Goal: Task Accomplishment & Management: Complete application form

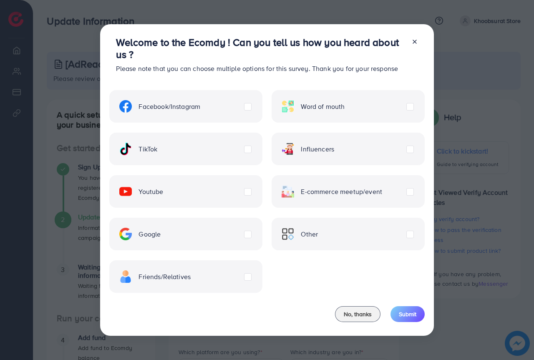
click at [252, 150] on div "TikTok" at bounding box center [185, 149] width 153 height 33
click at [157, 148] on label "TikTok" at bounding box center [138, 149] width 38 height 13
drag, startPoint x: 245, startPoint y: 100, endPoint x: 248, endPoint y: 105, distance: 5.2
click at [246, 100] on div "Facebook/Instagram" at bounding box center [185, 106] width 153 height 33
click at [200, 107] on label "Facebook/Instagram" at bounding box center [159, 106] width 81 height 13
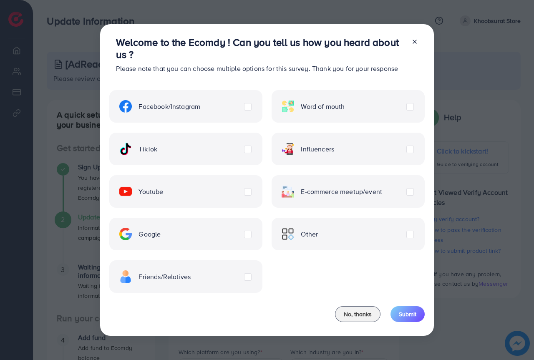
click at [163, 193] on label "Youtube" at bounding box center [141, 191] width 44 height 13
click at [247, 239] on div "Google" at bounding box center [185, 234] width 153 height 33
click at [241, 239] on div "Google" at bounding box center [185, 234] width 153 height 33
click at [161, 230] on label "Google" at bounding box center [139, 234] width 41 height 13
click at [409, 155] on div "Influencers" at bounding box center [347, 149] width 153 height 33
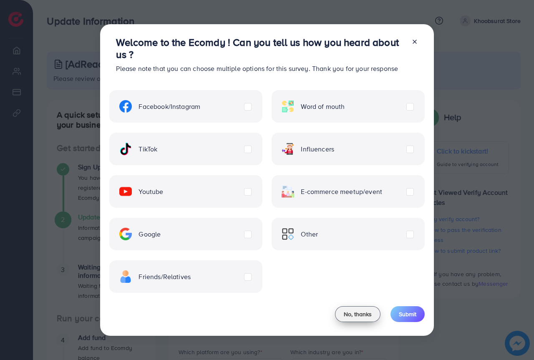
click at [365, 313] on span "No, thanks" at bounding box center [358, 314] width 28 height 8
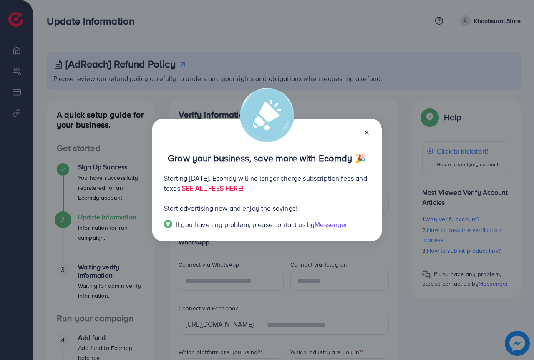
click at [369, 132] on icon at bounding box center [366, 132] width 7 height 7
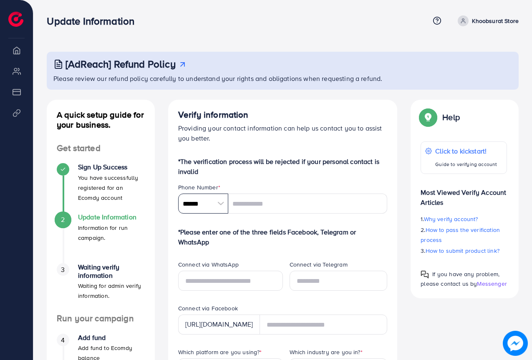
click at [204, 208] on input "******" at bounding box center [203, 203] width 50 height 20
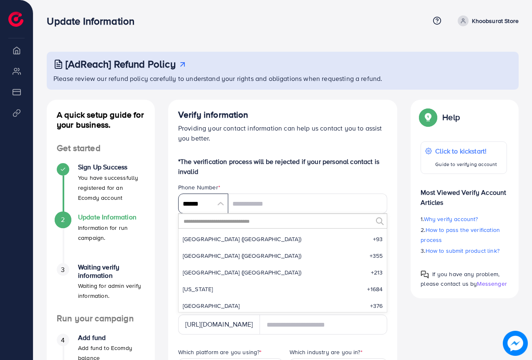
scroll to position [3872, 0]
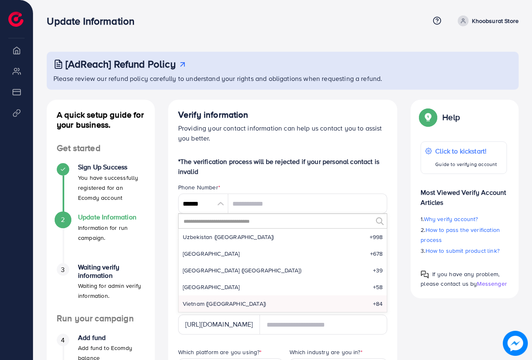
click at [217, 222] on input "text" at bounding box center [278, 221] width 190 height 14
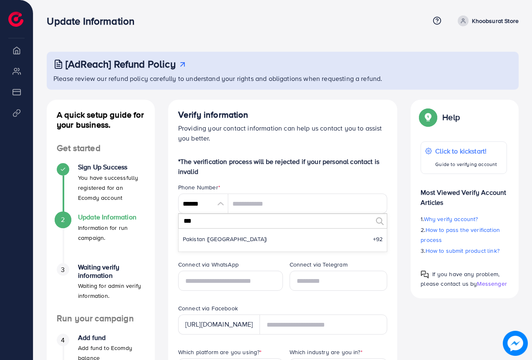
scroll to position [0, 0]
type input "***"
click at [231, 246] on li "Pakistan (‫[GEOGRAPHIC_DATA]‬‎) +92" at bounding box center [282, 239] width 208 height 17
type input "******"
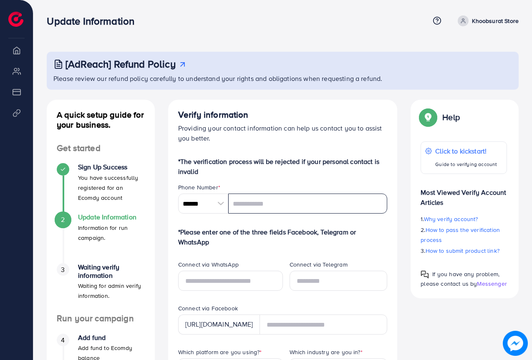
click at [262, 210] on input "tel" at bounding box center [307, 203] width 159 height 20
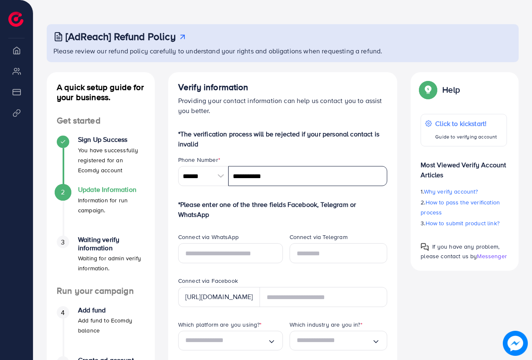
scroll to position [42, 0]
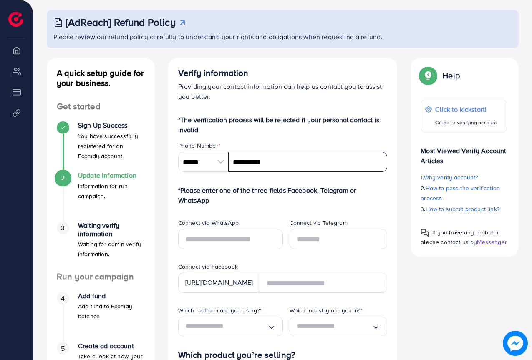
type input "**********"
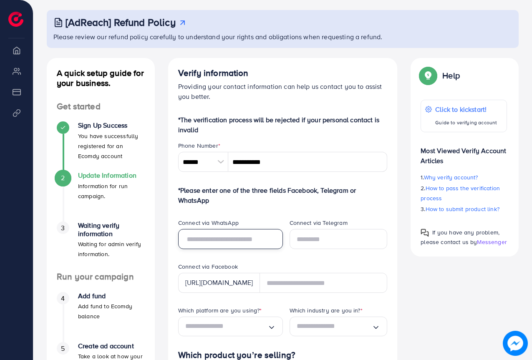
click at [252, 235] on input "text" at bounding box center [230, 239] width 105 height 20
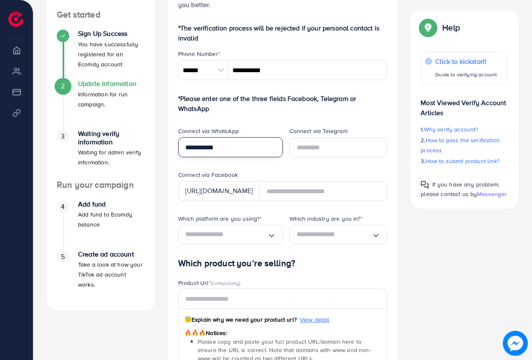
scroll to position [167, 0]
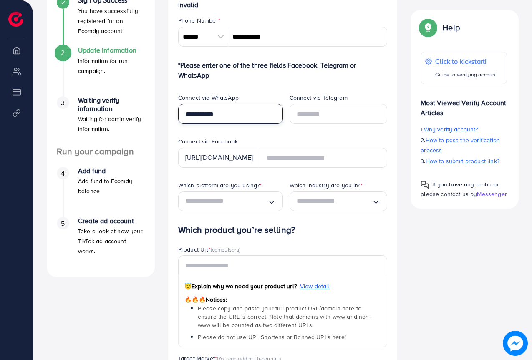
type input "**********"
click at [258, 162] on div "[URL][DOMAIN_NAME]" at bounding box center [219, 158] width 82 height 20
drag, startPoint x: 254, startPoint y: 158, endPoint x: 281, endPoint y: 158, distance: 26.7
click at [279, 158] on div "[URL][DOMAIN_NAME]" at bounding box center [282, 158] width 209 height 20
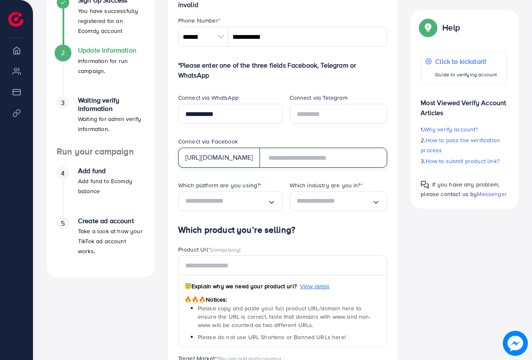
click at [287, 158] on input "text" at bounding box center [323, 158] width 128 height 20
click at [245, 201] on input "Search for option" at bounding box center [226, 201] width 82 height 13
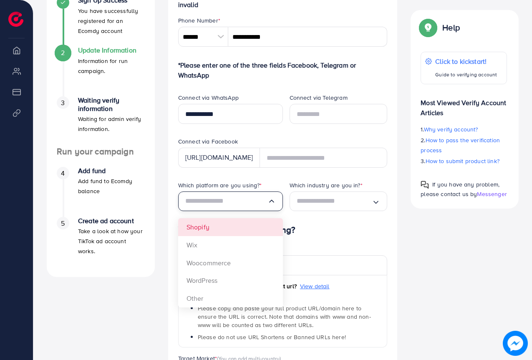
click at [229, 233] on form "**********" at bounding box center [282, 220] width 209 height 460
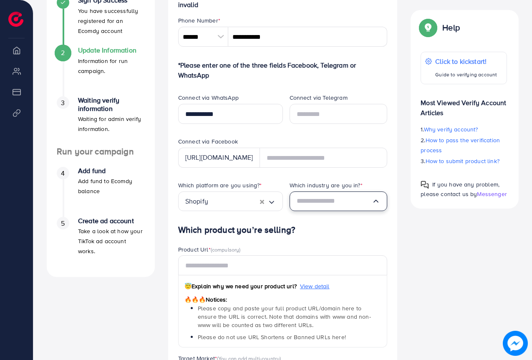
click at [330, 205] on input "Search for option" at bounding box center [333, 201] width 75 height 13
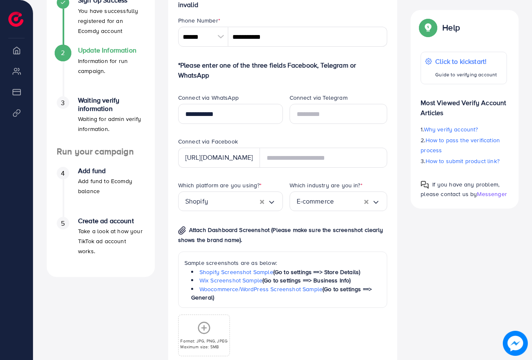
click at [325, 228] on div "Which platform are you using? * Shopify Loading... Which industry are you in? *…" at bounding box center [282, 275] width 223 height 188
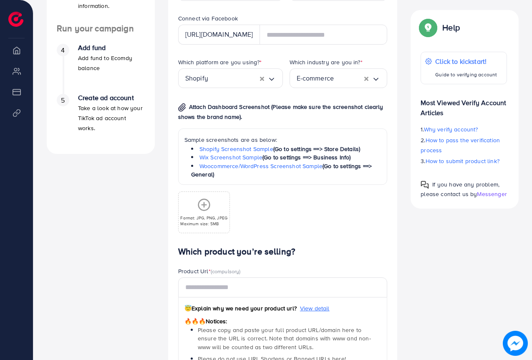
scroll to position [417, 0]
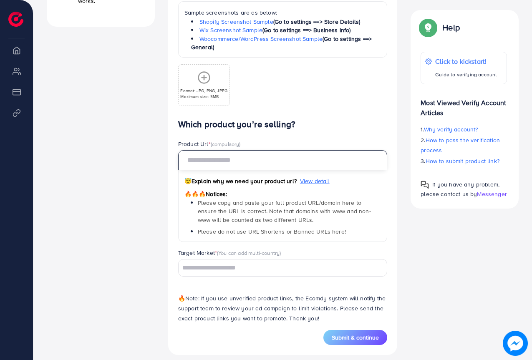
click at [221, 165] on input "text" at bounding box center [282, 160] width 209 height 20
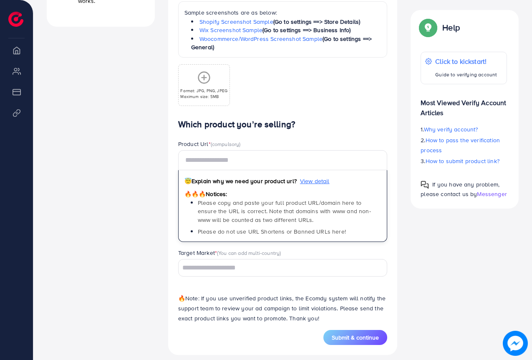
click at [215, 93] on p "Format: JPG, PNG, JPEG" at bounding box center [203, 91] width 47 height 6
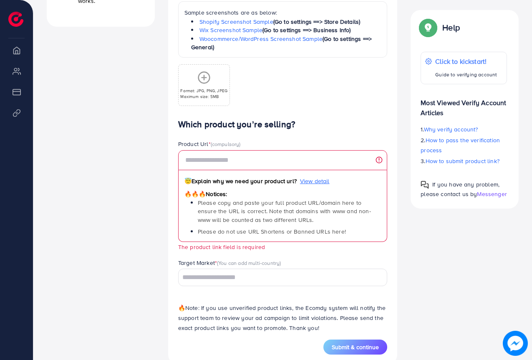
click at [254, 285] on div "Loading..." at bounding box center [282, 277] width 209 height 17
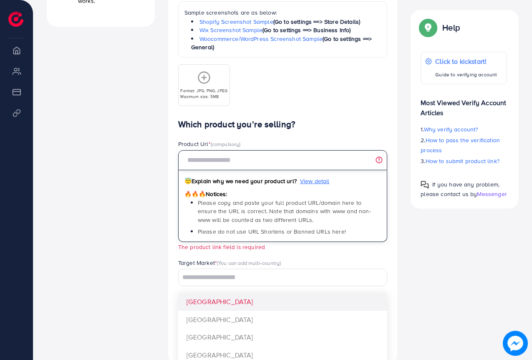
click at [246, 155] on input "text" at bounding box center [282, 160] width 209 height 20
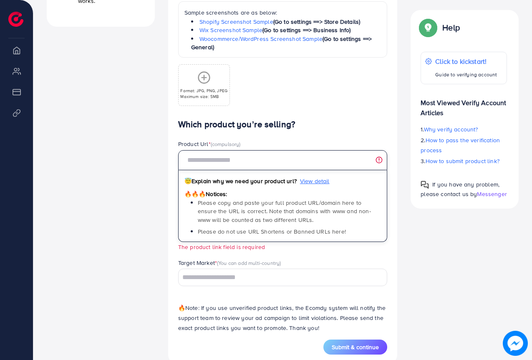
paste input "**********"
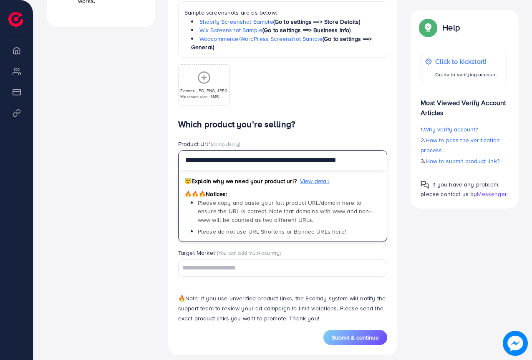
type input "**********"
click at [252, 273] on input "Search for option" at bounding box center [277, 267] width 197 height 13
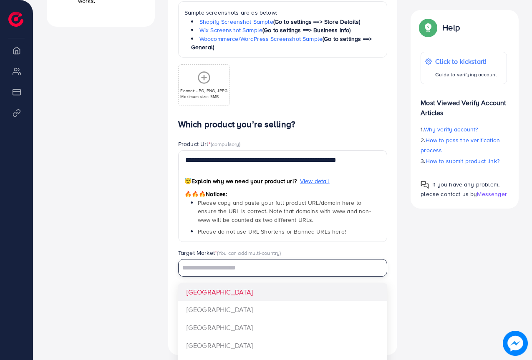
type input "********"
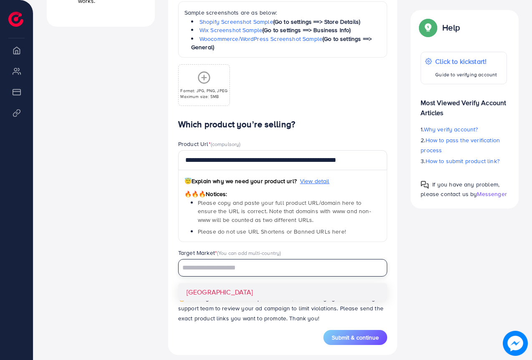
click at [256, 293] on div "**********" at bounding box center [282, 224] width 209 height 210
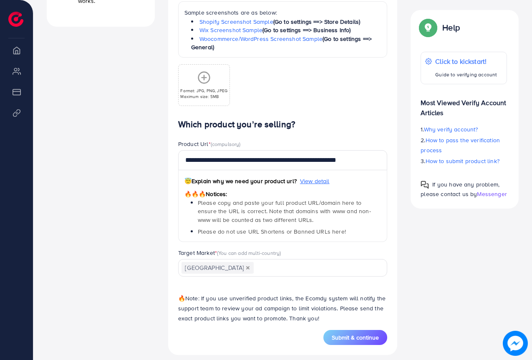
type input "********"
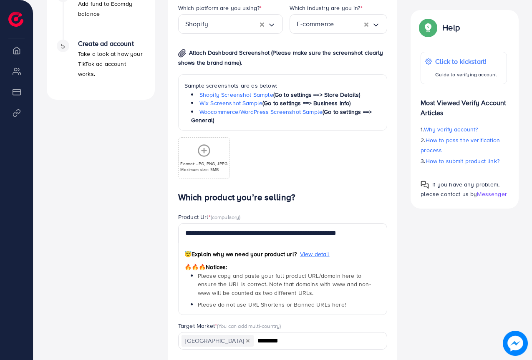
scroll to position [342, 0]
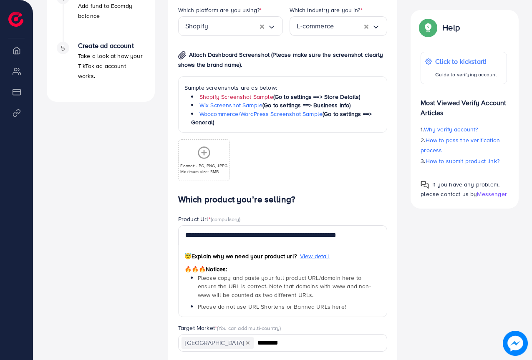
click at [244, 100] on link "Shopify Screenshot Sample" at bounding box center [236, 97] width 74 height 8
click at [211, 178] on div "Format: JPG, PNG, JPEG Maximum size: 5MB" at bounding box center [203, 160] width 51 height 41
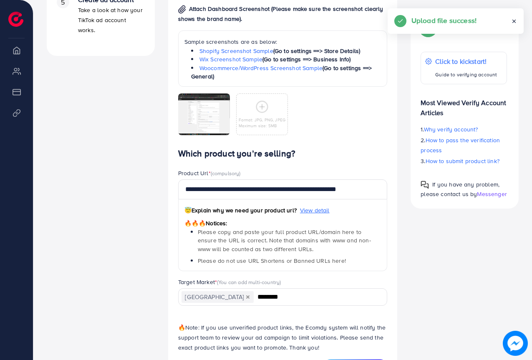
scroll to position [425, 0]
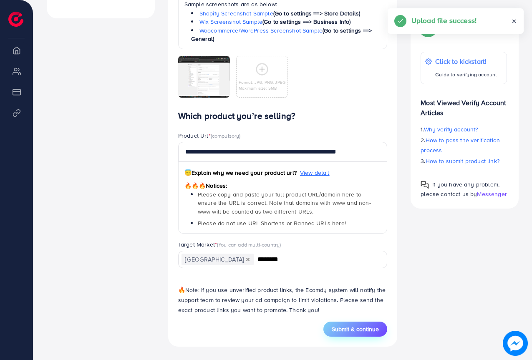
click at [336, 333] on button "Submit & continue" at bounding box center [355, 328] width 64 height 15
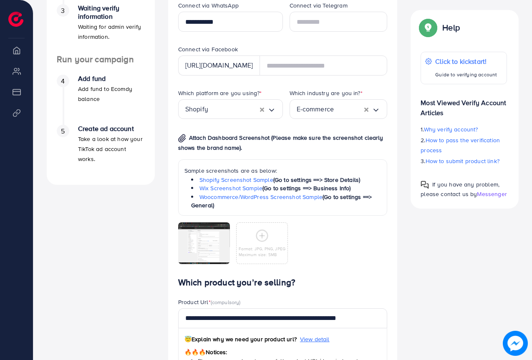
scroll to position [259, 0]
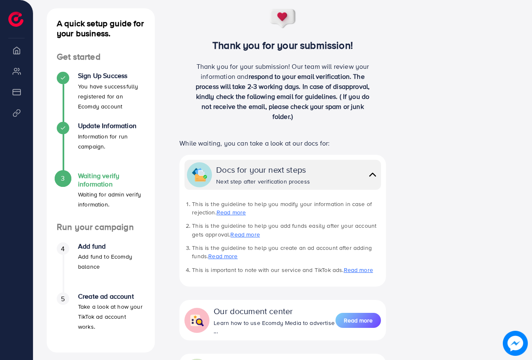
scroll to position [81, 0]
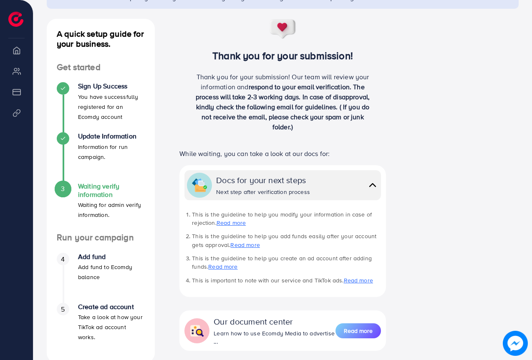
click at [306, 181] on div "Docs for your next steps" at bounding box center [263, 180] width 94 height 12
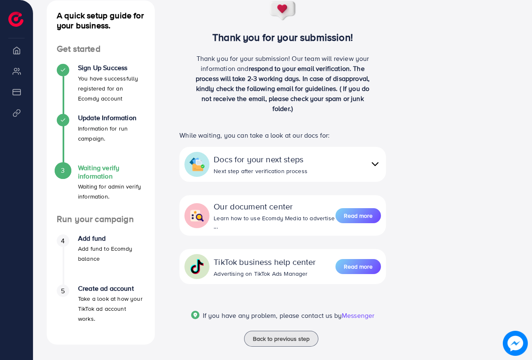
scroll to position [109, 0]
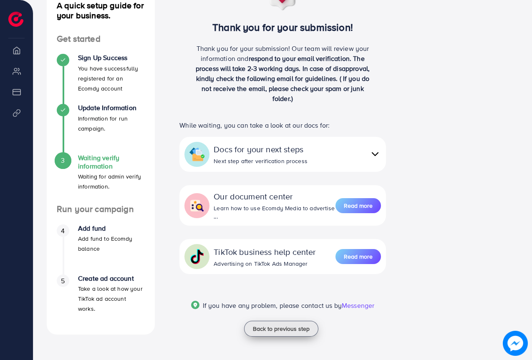
click at [279, 333] on button "Back to previous step" at bounding box center [281, 329] width 74 height 16
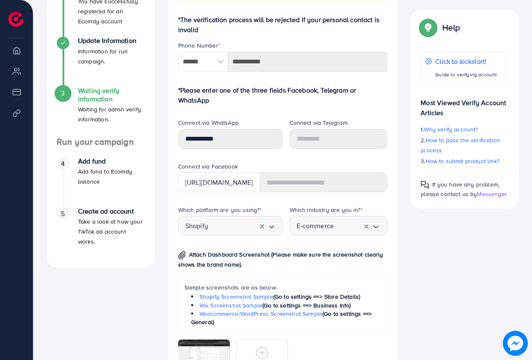
scroll to position [83, 0]
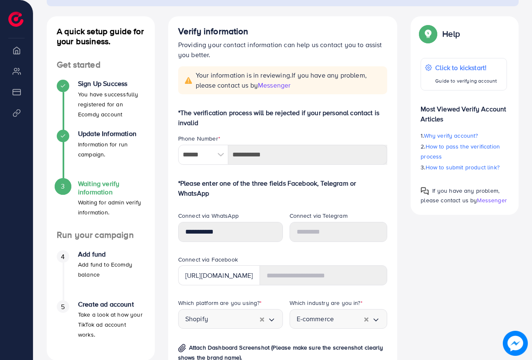
click at [286, 86] on span "Messenger" at bounding box center [274, 84] width 33 height 9
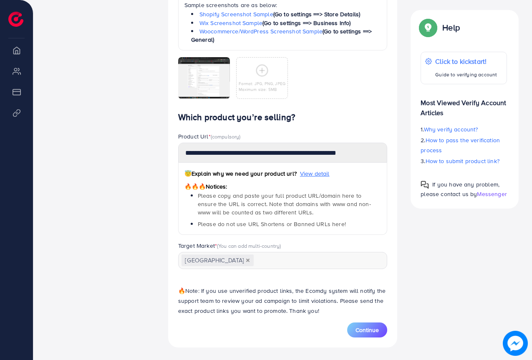
scroll to position [460, 0]
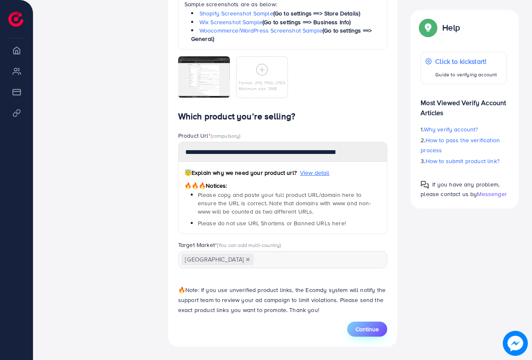
click at [374, 325] on form "*The verification process will be rejected if your personal contact is invalid …" at bounding box center [282, 33] width 209 height 605
click at [372, 330] on span "Continue" at bounding box center [366, 329] width 23 height 8
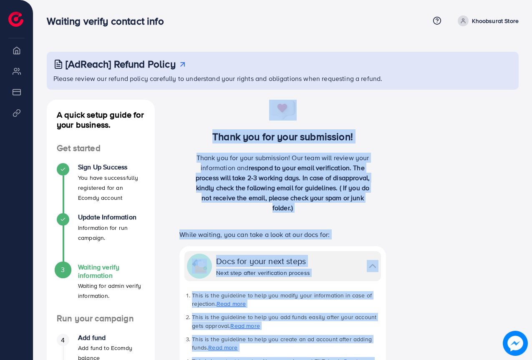
scroll to position [206, 0]
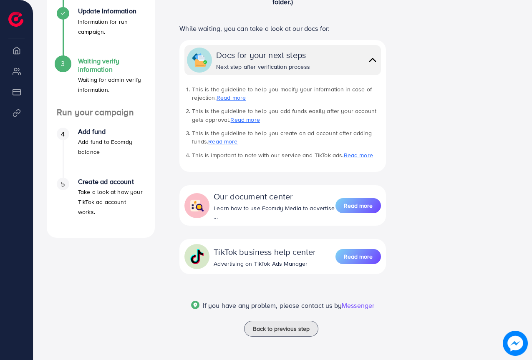
click at [64, 126] on ul "4 Add fund Add fund to Ecomdy balance 5 Create ad account Take a look at how yo…" at bounding box center [101, 173] width 108 height 110
click at [11, 47] on li "Overview" at bounding box center [16, 50] width 33 height 17
click at [20, 93] on li "Payment" at bounding box center [16, 91] width 33 height 17
drag, startPoint x: 20, startPoint y: 110, endPoint x: 26, endPoint y: 108, distance: 5.8
click at [20, 111] on li "Product Links" at bounding box center [16, 112] width 33 height 17
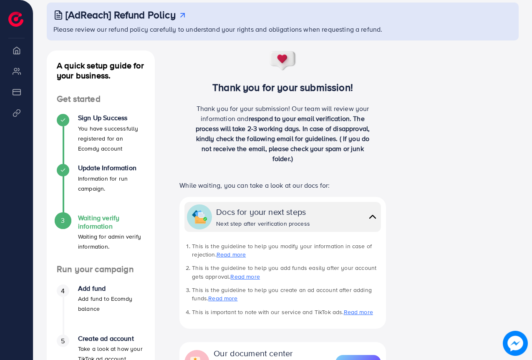
scroll to position [0, 0]
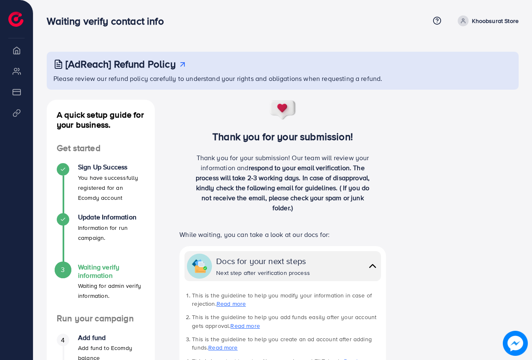
click at [65, 170] on icon at bounding box center [63, 169] width 6 height 6
click at [462, 19] on icon at bounding box center [463, 21] width 6 height 6
click at [464, 22] on icon at bounding box center [463, 23] width 4 height 2
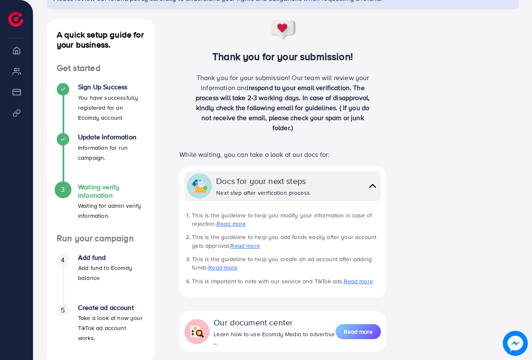
scroll to position [83, 0]
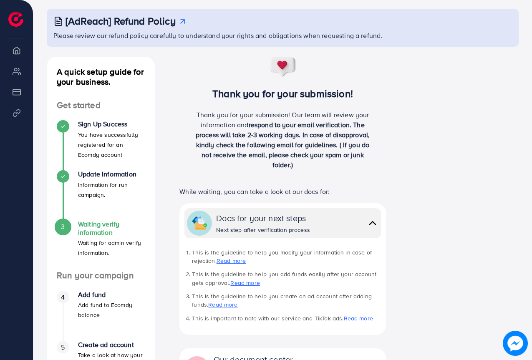
scroll to position [83, 0]
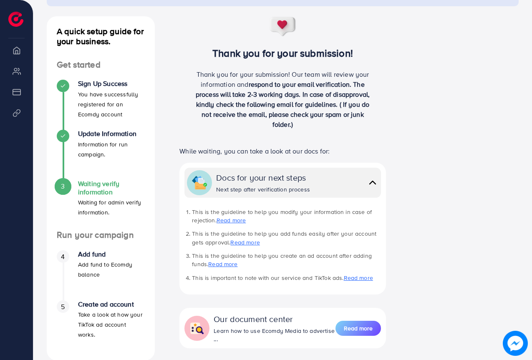
click at [263, 193] on div "Next step after verification process" at bounding box center [263, 189] width 94 height 8
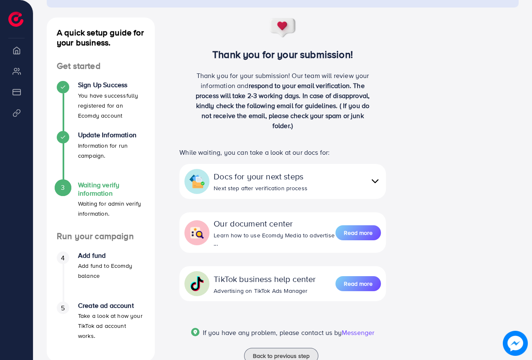
scroll to position [68, 0]
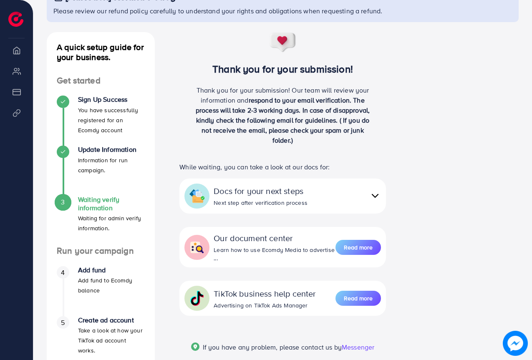
click at [61, 206] on span "3" at bounding box center [63, 202] width 4 height 10
click at [64, 147] on div at bounding box center [63, 152] width 13 height 13
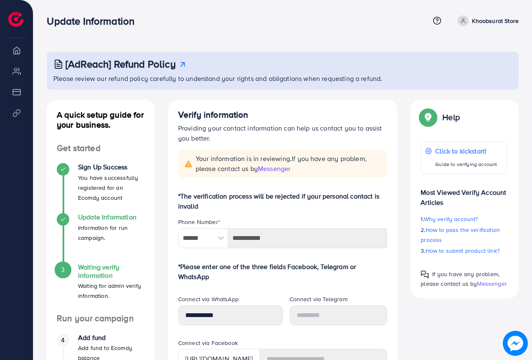
click at [92, 221] on h4 "Update Information" at bounding box center [111, 217] width 67 height 8
click at [90, 271] on h4 "Waiting verify information" at bounding box center [111, 271] width 67 height 16
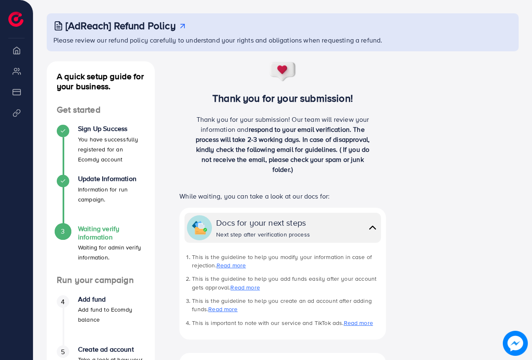
scroll to position [83, 0]
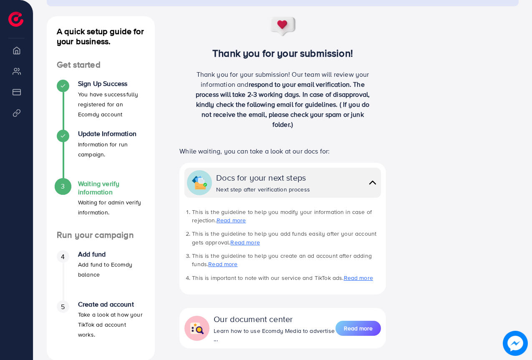
click at [14, 17] on img at bounding box center [15, 19] width 15 height 15
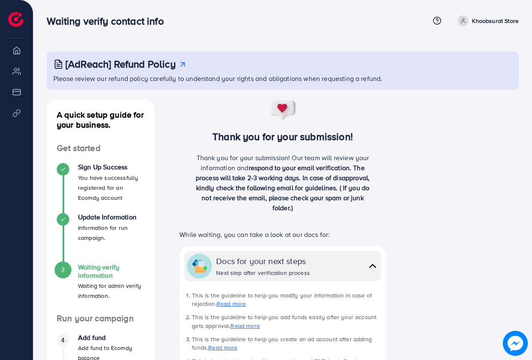
click at [472, 28] on div "Waiting verify contact info Help Center Contact Support Term and policy About U…" at bounding box center [283, 21] width 472 height 23
click at [486, 17] on p "Khoobsurat Store" at bounding box center [495, 21] width 47 height 10
click at [38, 17] on div "[AdReach] Refund Policy Please review our refund policy carefully to understand…" at bounding box center [282, 283] width 498 height 566
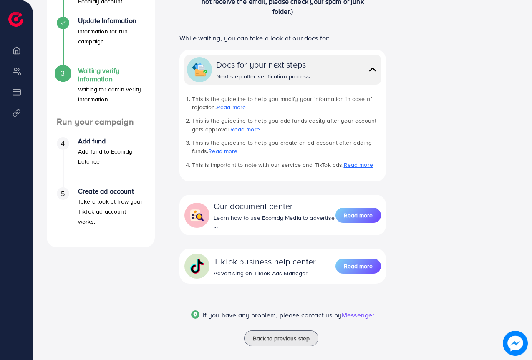
scroll to position [206, 0]
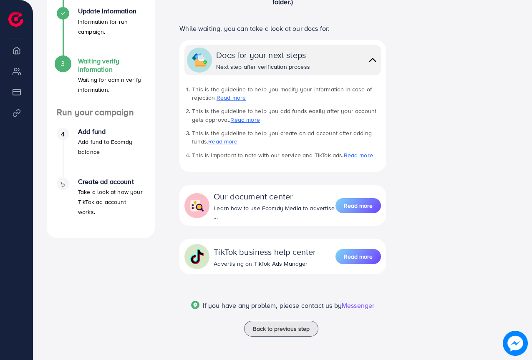
click at [113, 183] on h4 "Create ad account" at bounding box center [111, 182] width 67 height 8
click at [63, 183] on span "5" at bounding box center [63, 184] width 4 height 10
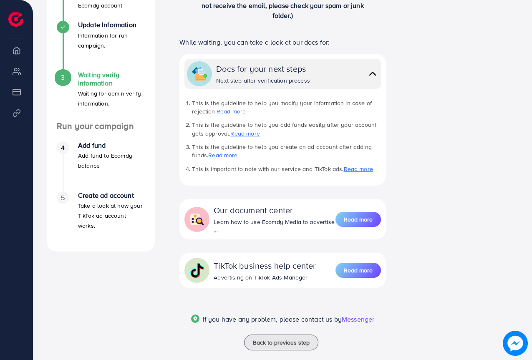
scroll to position [0, 0]
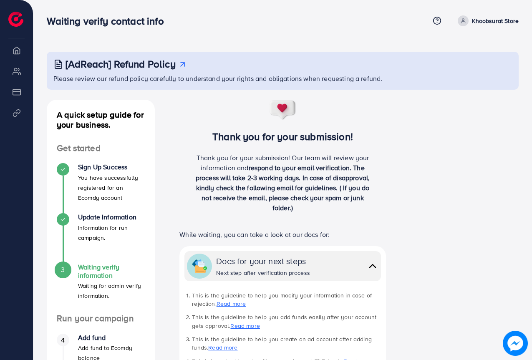
click at [11, 56] on li "Overview" at bounding box center [16, 50] width 33 height 17
click at [105, 25] on h3 "Waiting verify contact info" at bounding box center [108, 21] width 123 height 12
